Goal: Information Seeking & Learning: Check status

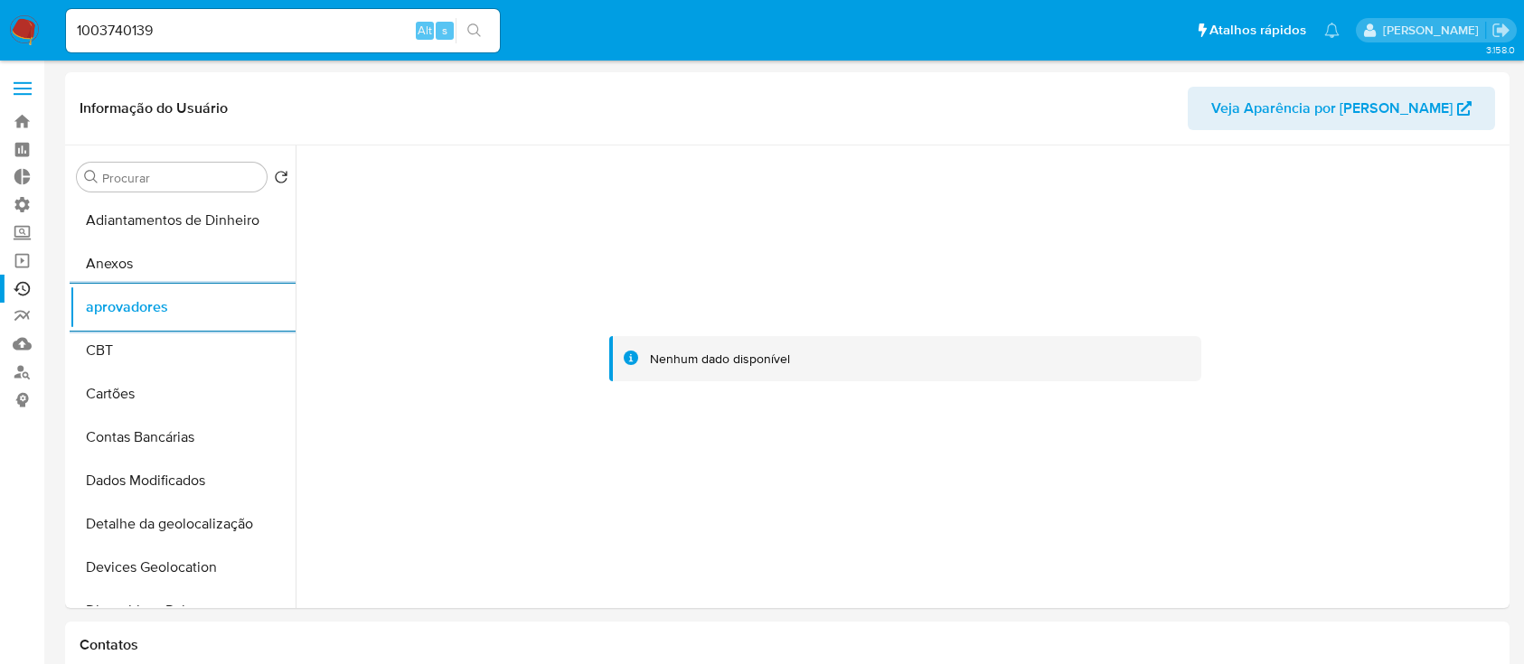
select select "10"
drag, startPoint x: 163, startPoint y: 32, endPoint x: 0, endPoint y: -12, distance: 168.3
paste input "05648683"
click at [216, 41] on input "05648683" at bounding box center [283, 30] width 434 height 23
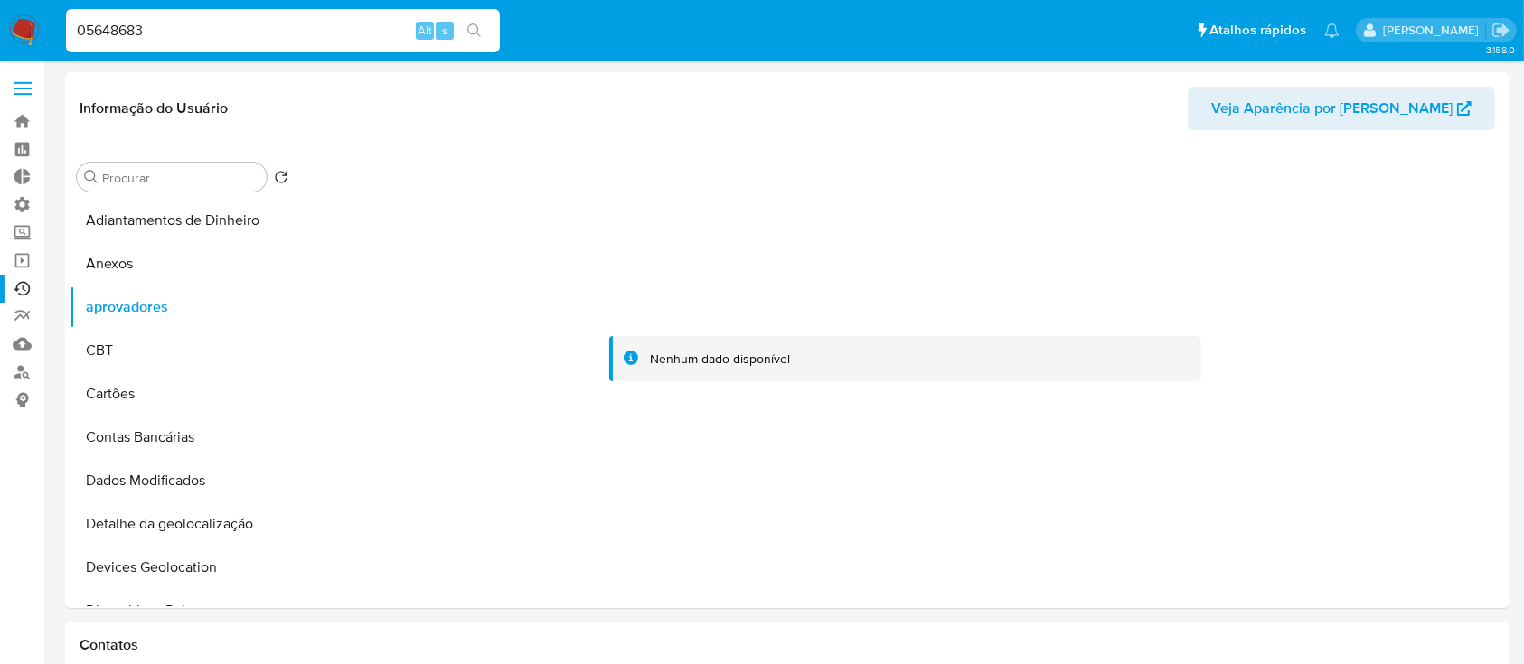
type input "05648683"
click at [470, 31] on icon "search-icon" at bounding box center [474, 30] width 14 height 14
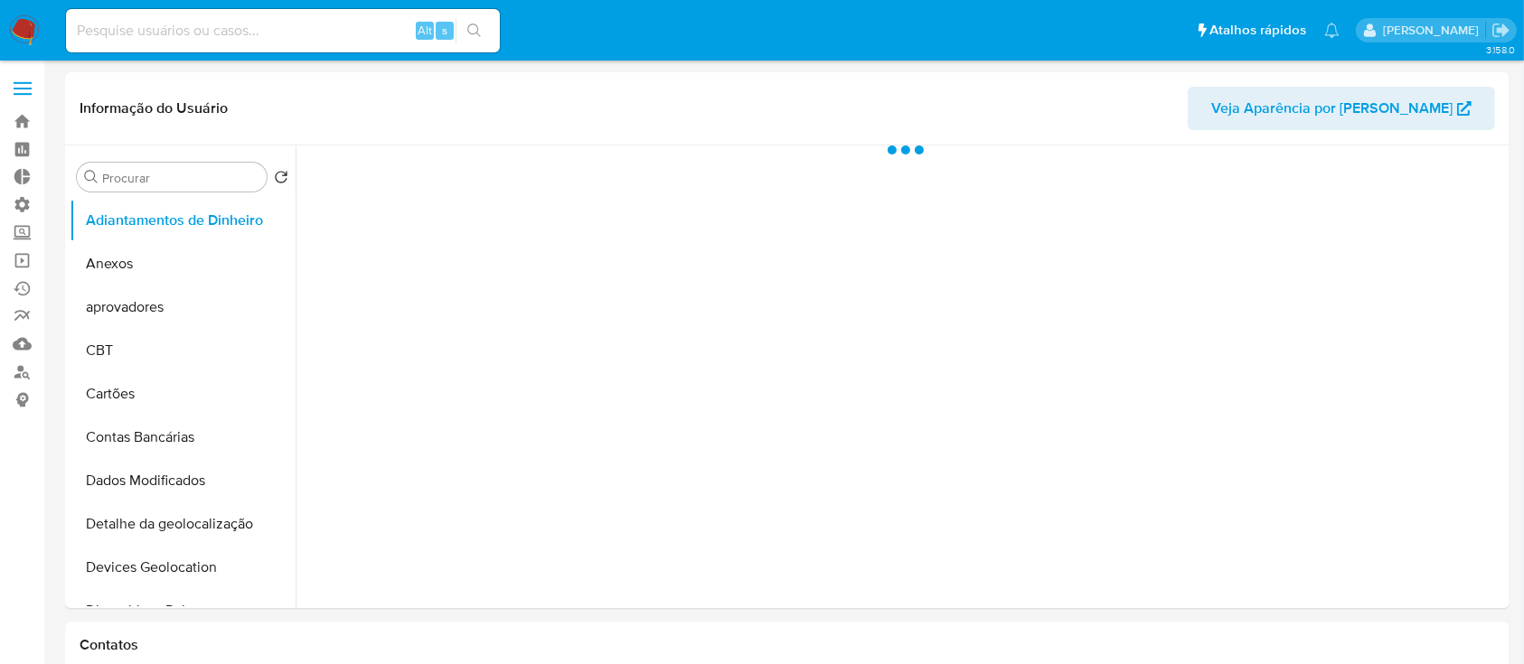
click at [137, 31] on input at bounding box center [283, 30] width 434 height 23
paste input "05648683"
type input "05648683"
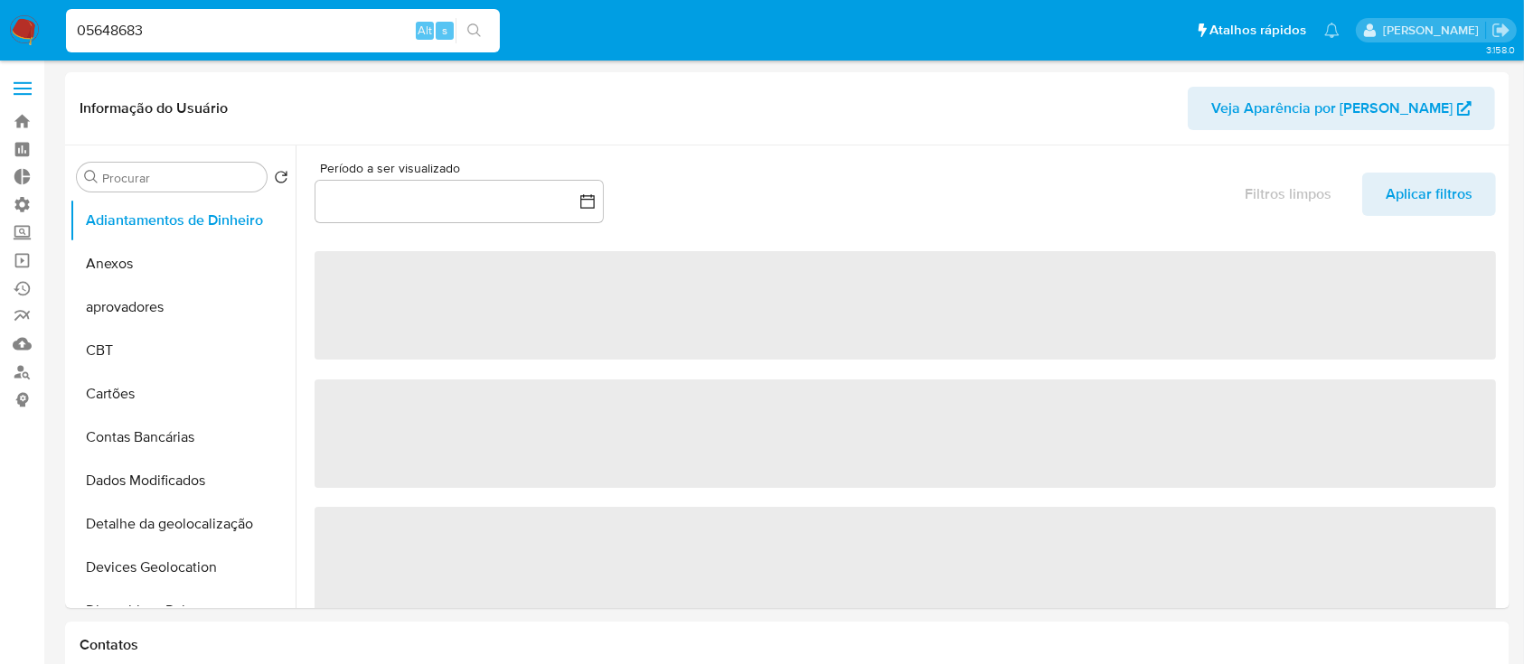
select select "10"
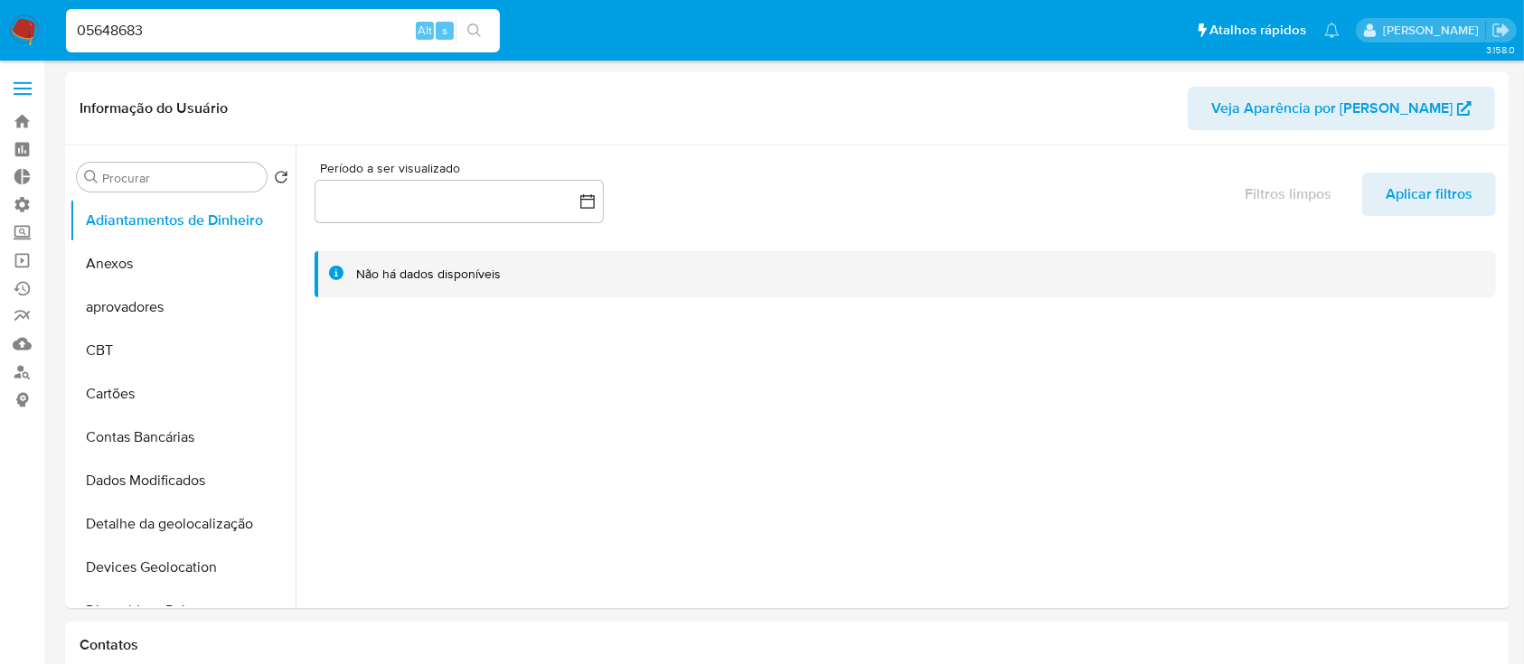
type input "05648683"
click at [471, 26] on icon "search-icon" at bounding box center [474, 30] width 14 height 14
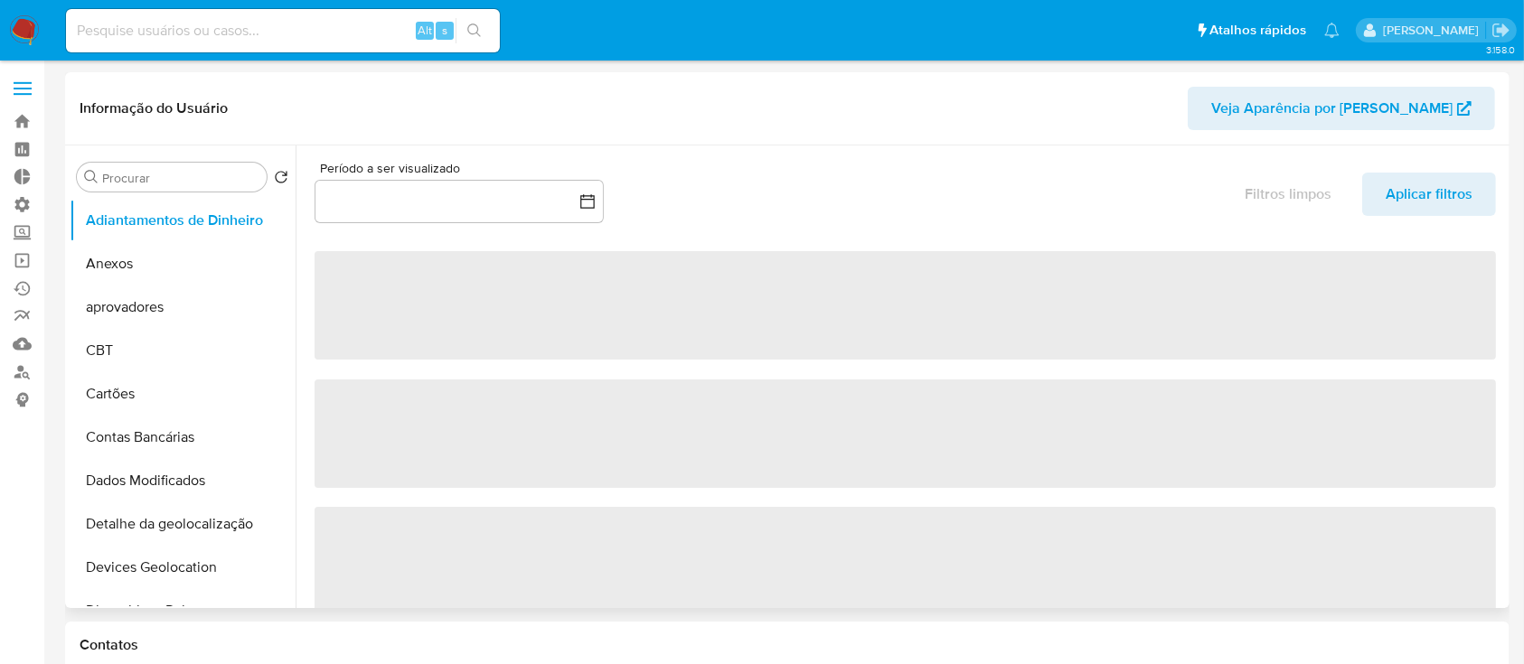
select select "10"
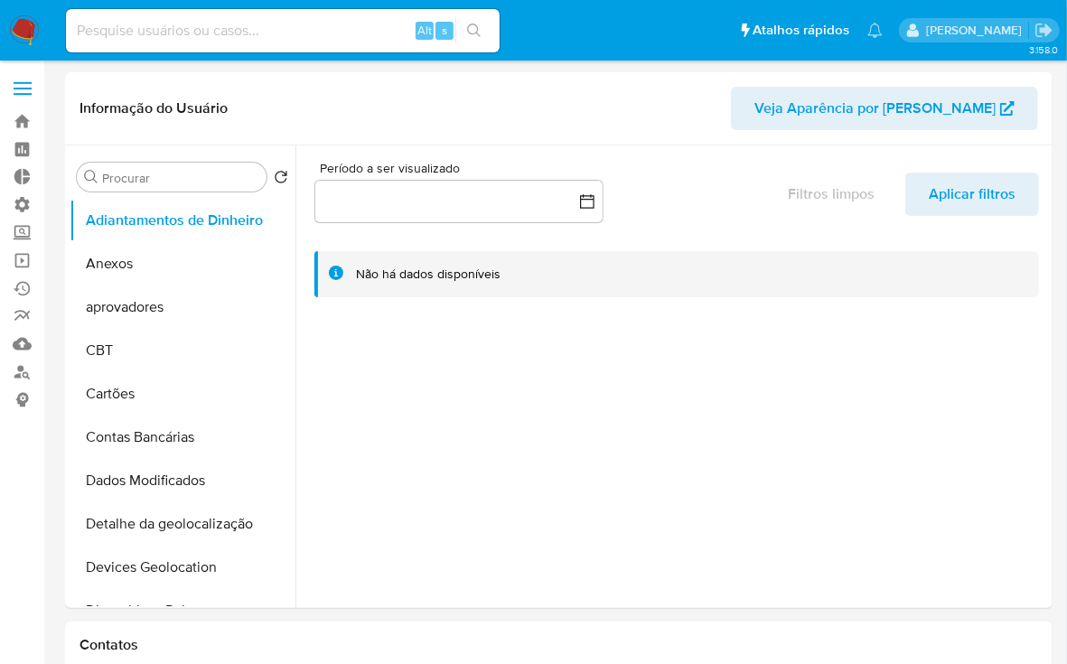
click at [174, 33] on input at bounding box center [283, 30] width 434 height 23
paste input "1360796541"
type input "1360796541"
click at [474, 28] on icon "search-icon" at bounding box center [474, 30] width 14 height 14
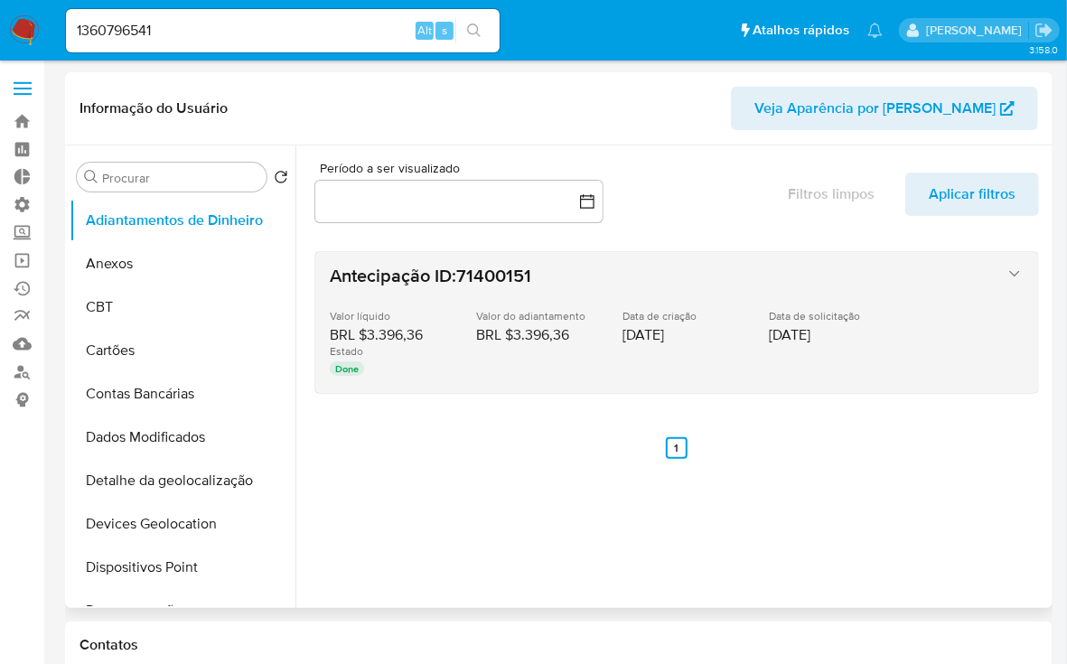
select select "10"
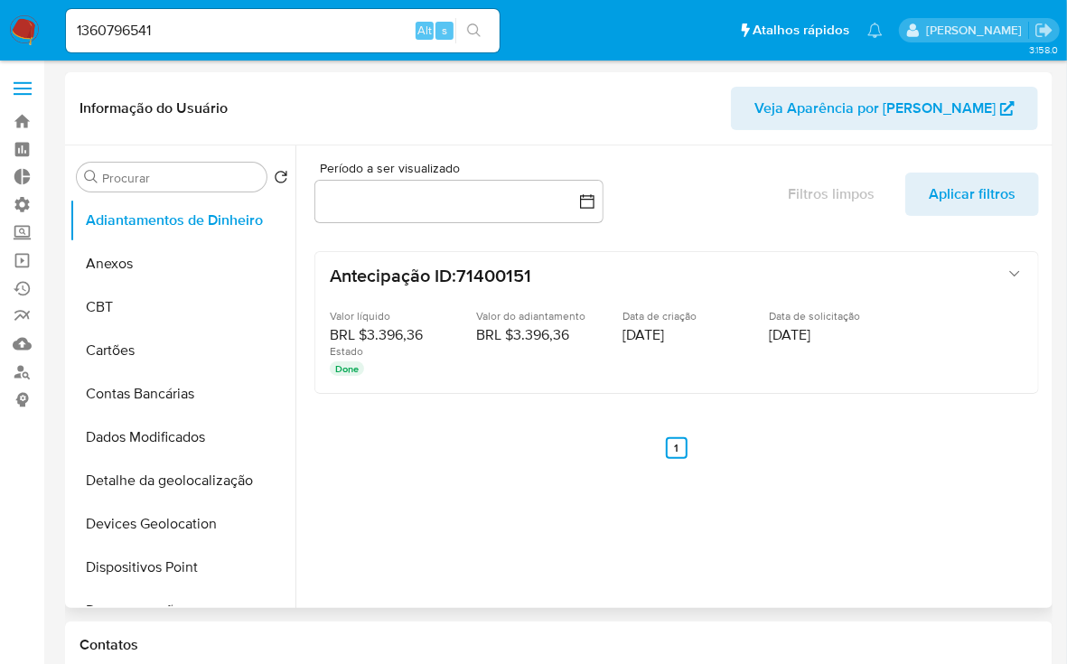
drag, startPoint x: 286, startPoint y: 251, endPoint x: 289, endPoint y: 281, distance: 29.9
click at [289, 281] on ul "Adiantamentos de Dinheiro Anexos CBT Cartões Contas Bancárias Dados Modificados…" at bounding box center [183, 403] width 226 height 408
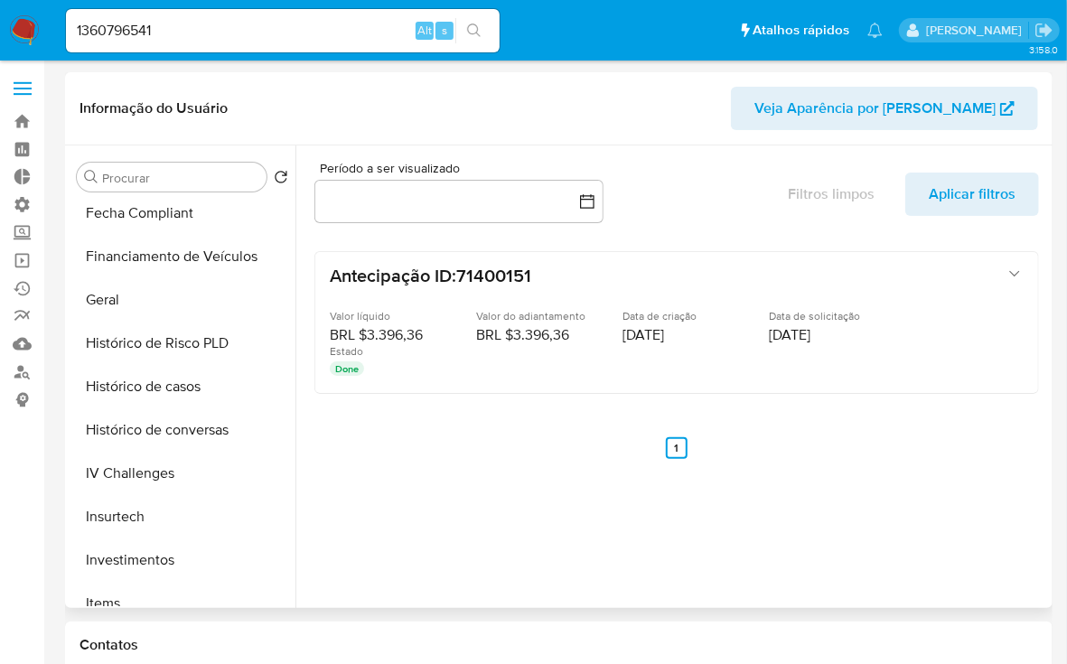
scroll to position [530, 0]
click at [177, 383] on button "Histórico de casos" at bounding box center [175, 384] width 211 height 43
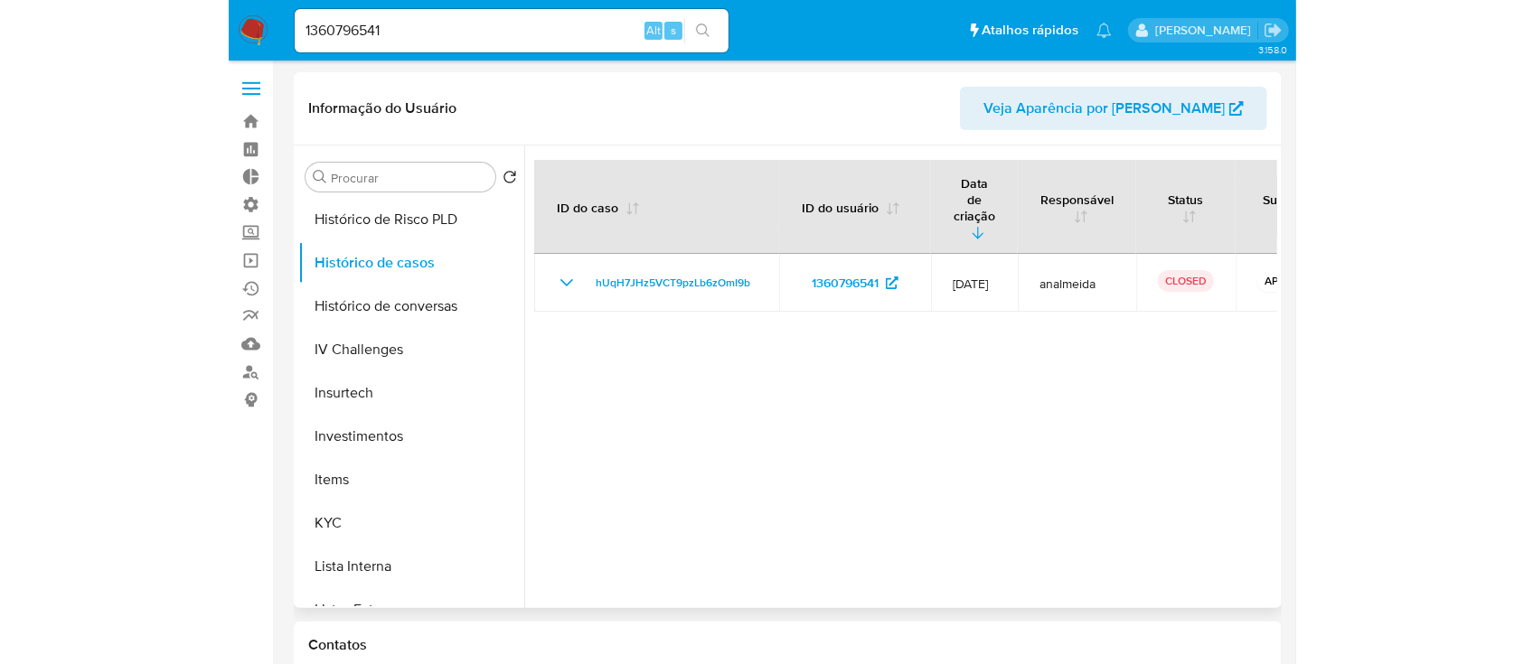
scroll to position [850, 0]
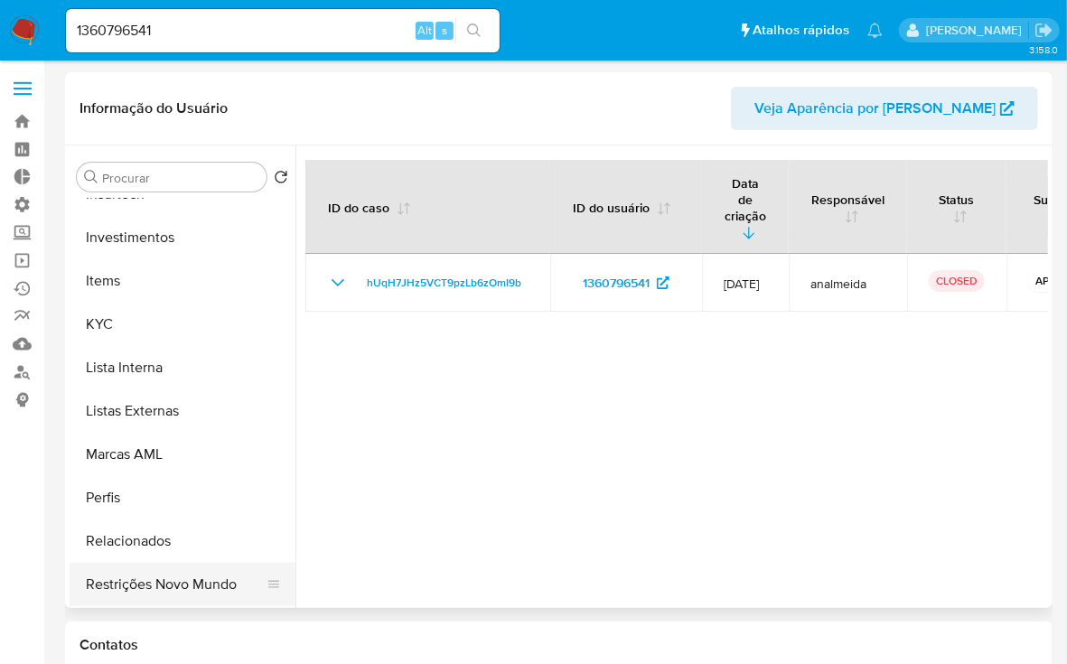
click at [181, 578] on button "Restrições Novo Mundo" at bounding box center [175, 584] width 211 height 43
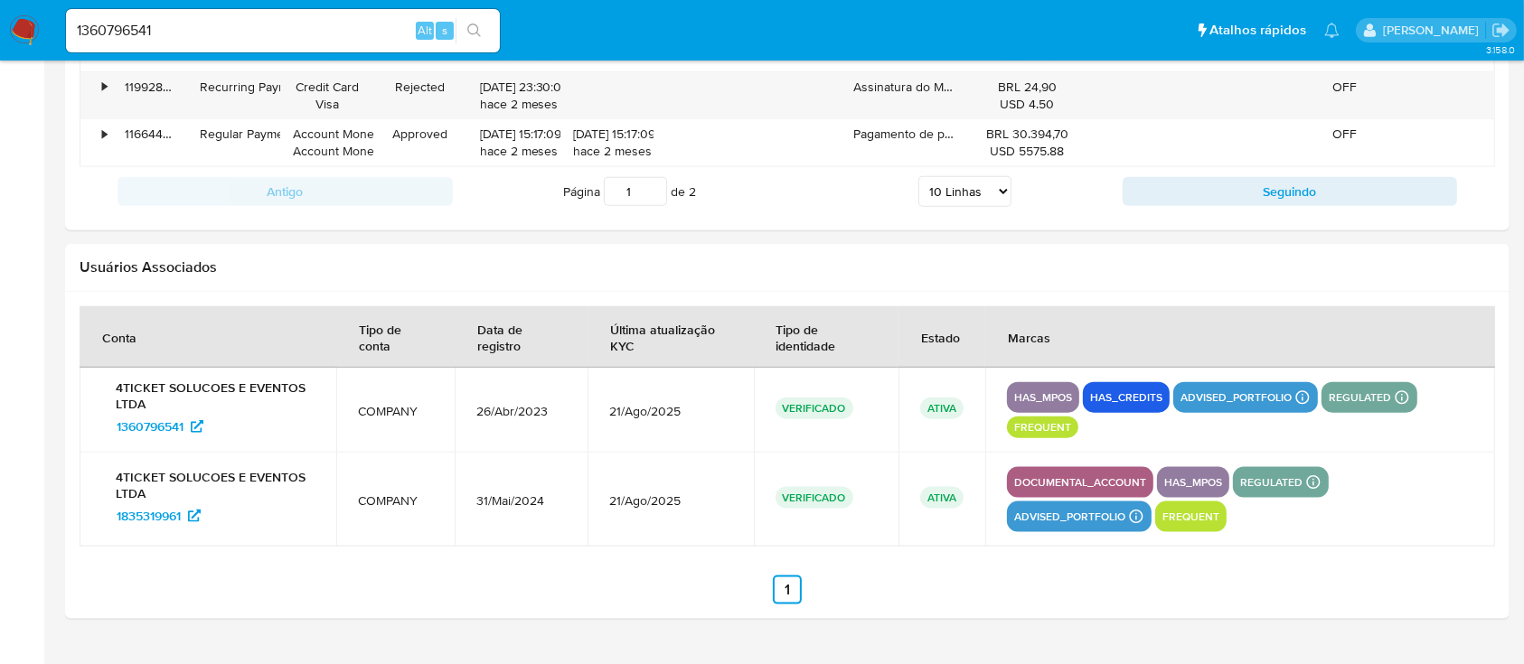
scroll to position [2161, 0]
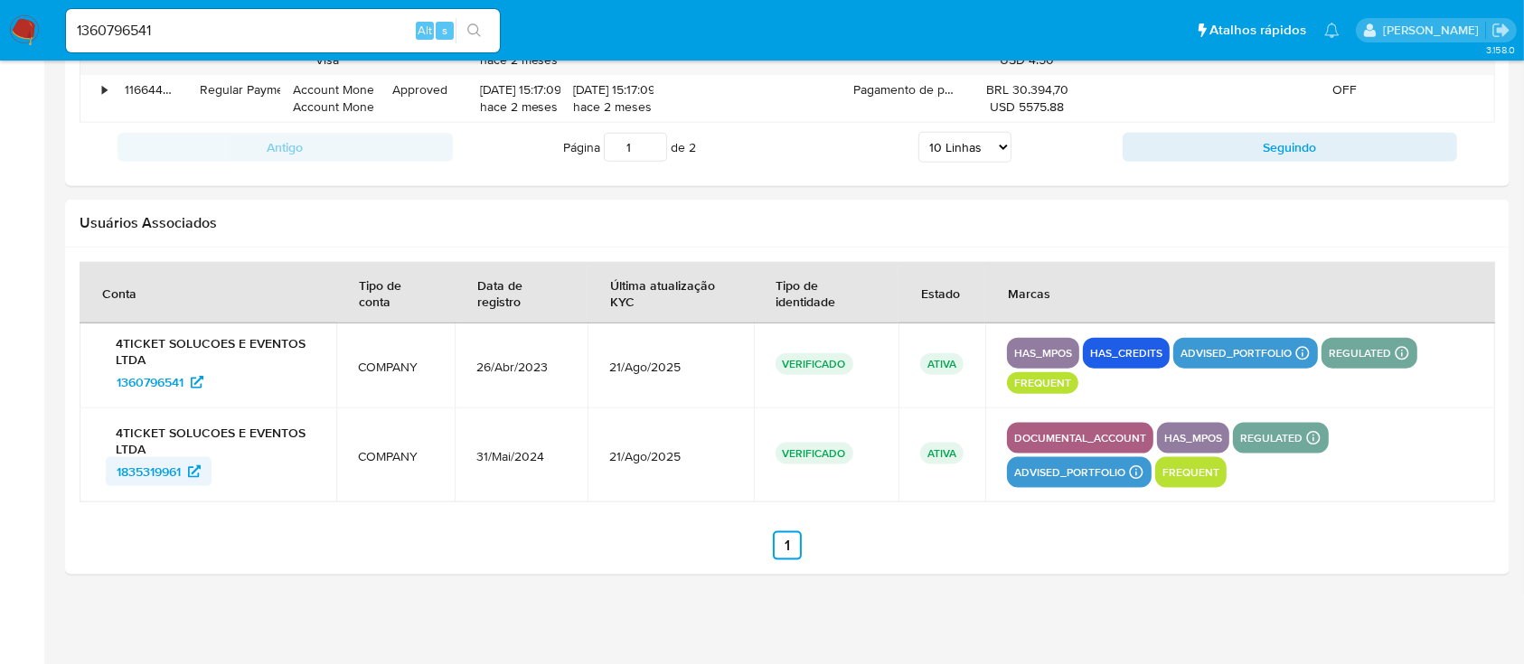
click at [163, 465] on span "1835319961" at bounding box center [149, 471] width 64 height 29
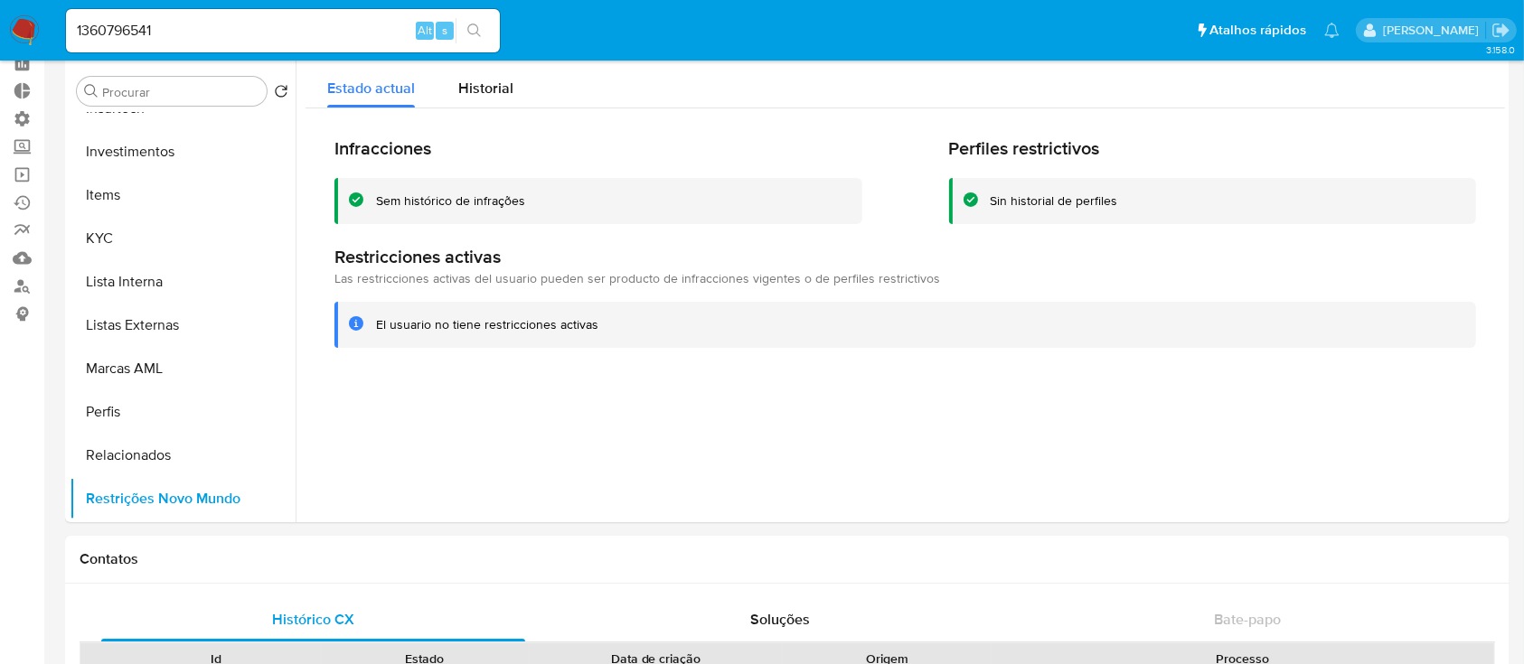
scroll to position [0, 0]
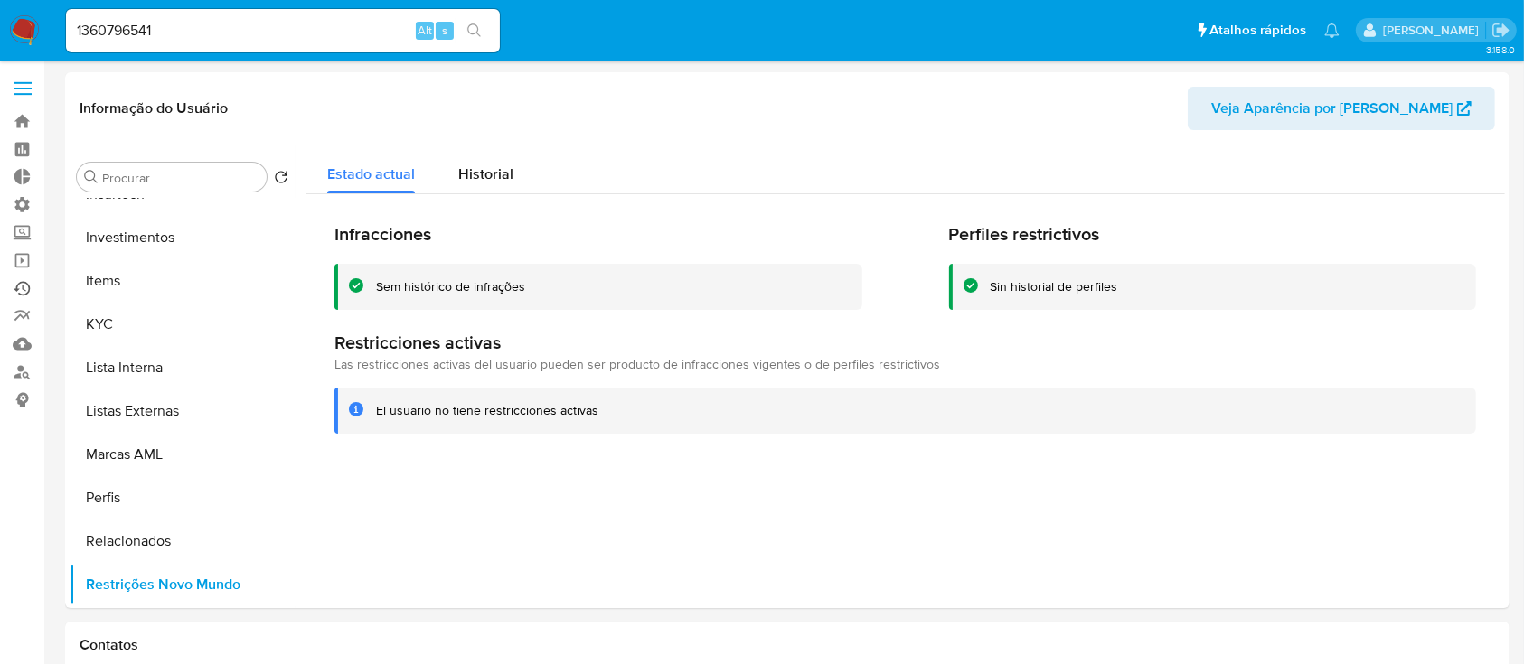
click at [22, 290] on link "Ejecuções automáticas" at bounding box center [107, 289] width 215 height 28
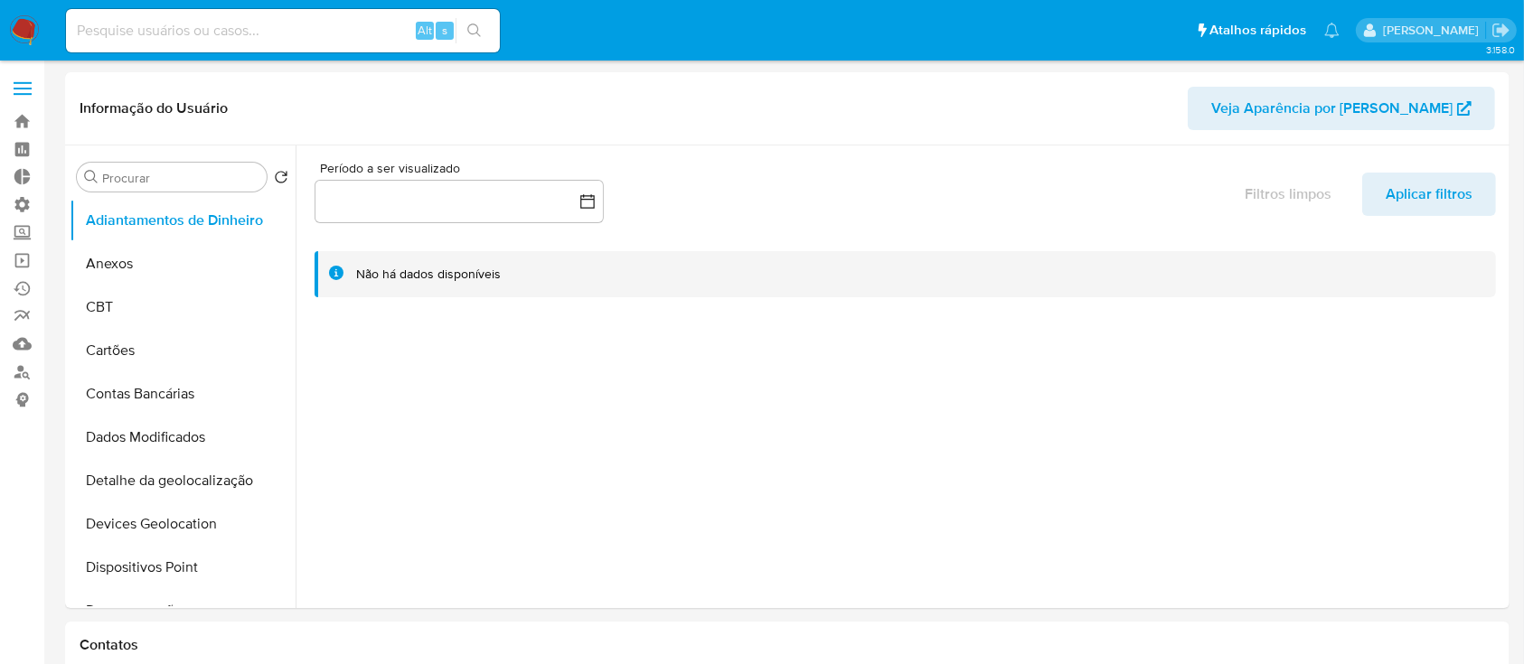
select select "10"
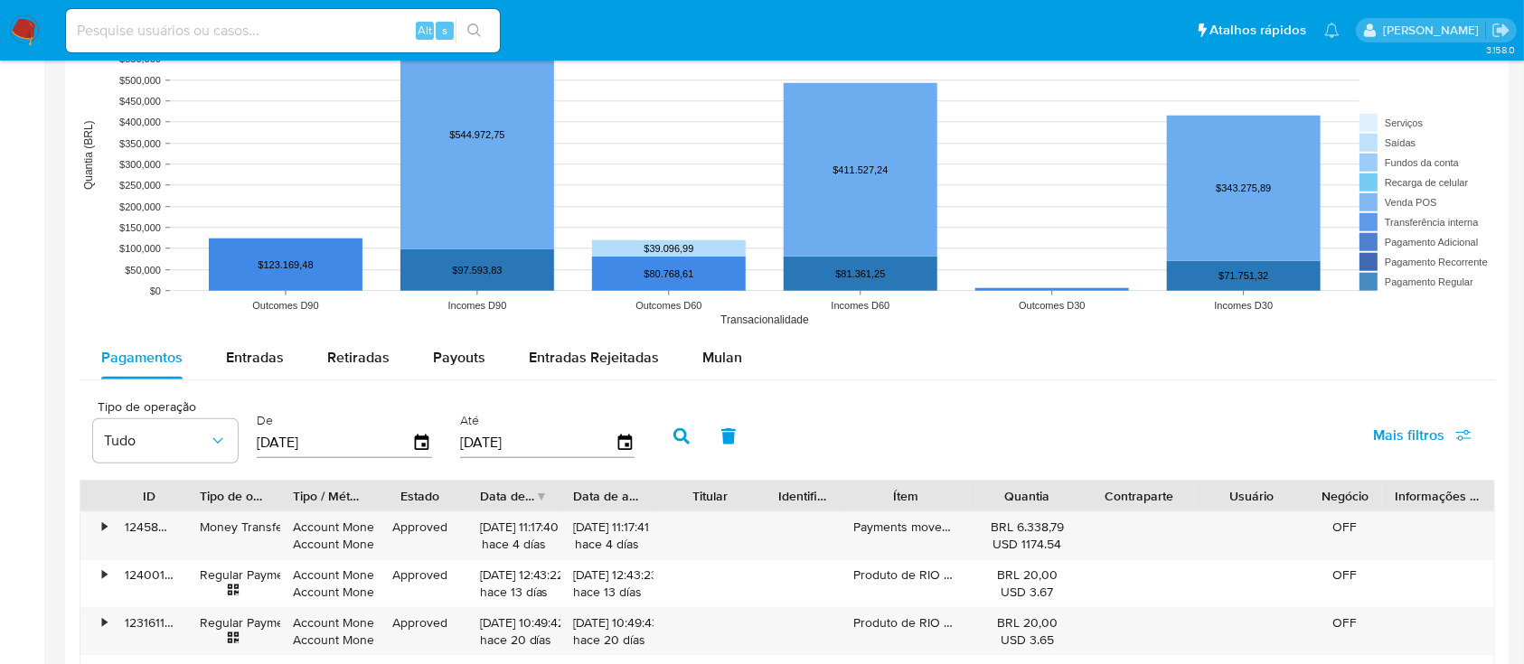
scroll to position [1402, 0]
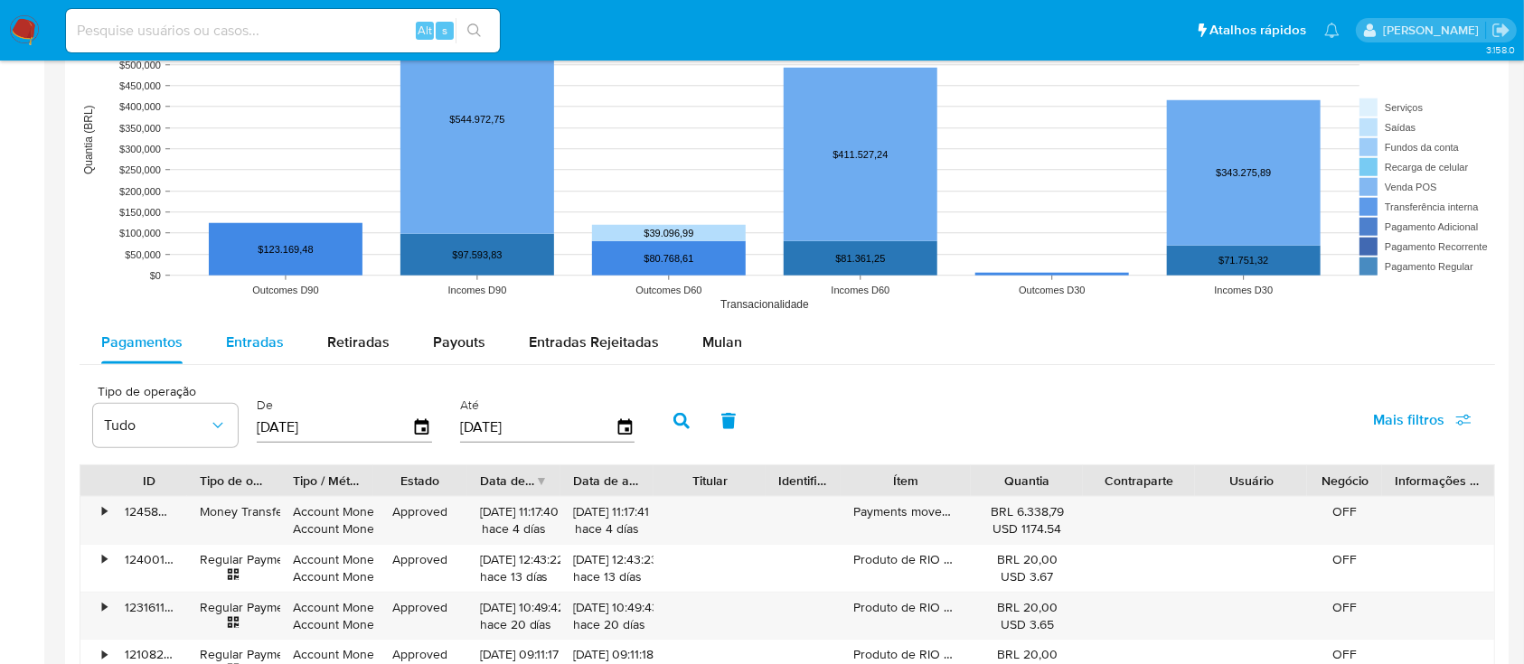
click at [241, 343] on span "Entradas" at bounding box center [255, 342] width 58 height 21
select select "10"
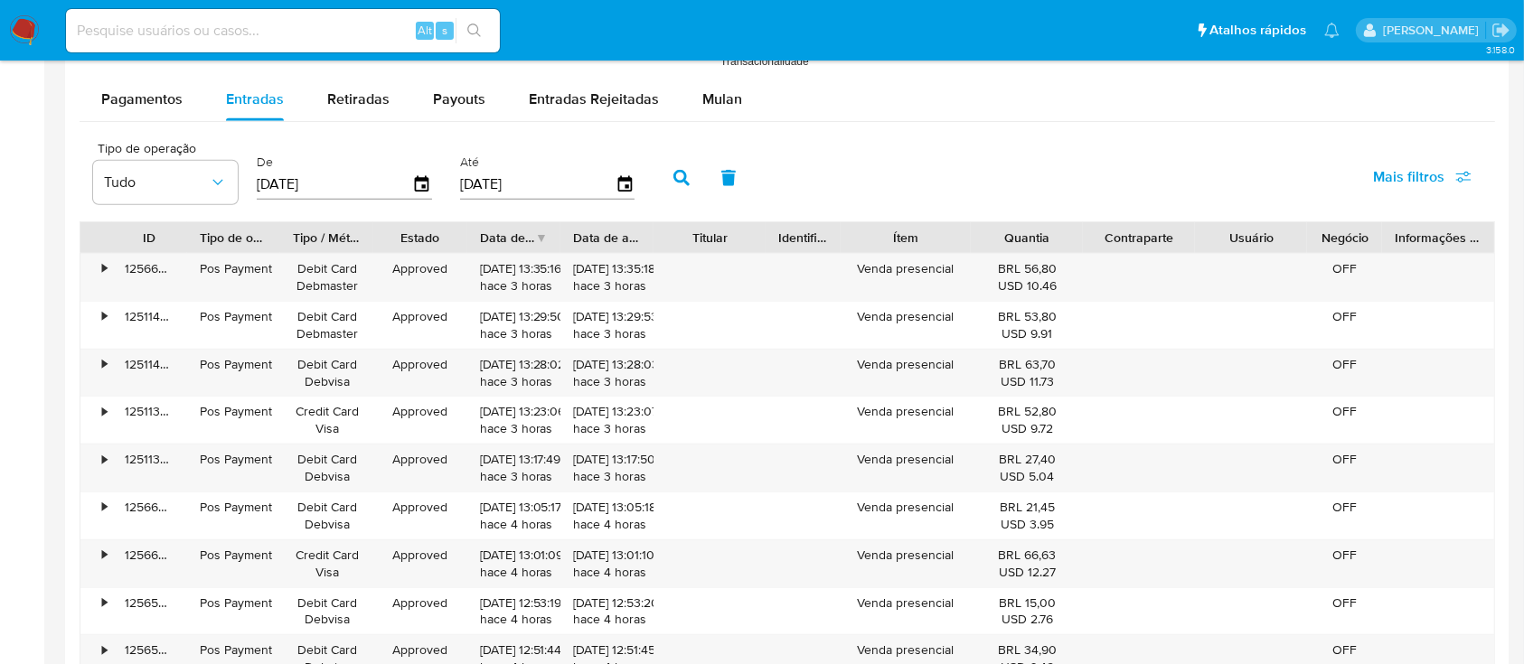
scroll to position [1648, 0]
